Goal: Find contact information: Find contact information

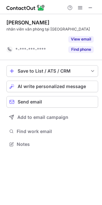
scroll to position [129, 102]
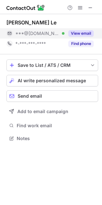
scroll to position [134, 102]
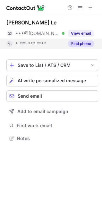
click at [84, 45] on button "Find phone" at bounding box center [81, 44] width 25 height 6
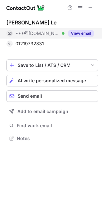
click at [78, 34] on button "View email" at bounding box center [81, 33] width 25 height 6
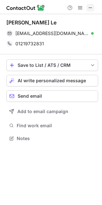
click at [92, 7] on span at bounding box center [90, 7] width 5 height 5
